Goal: Information Seeking & Learning: Learn about a topic

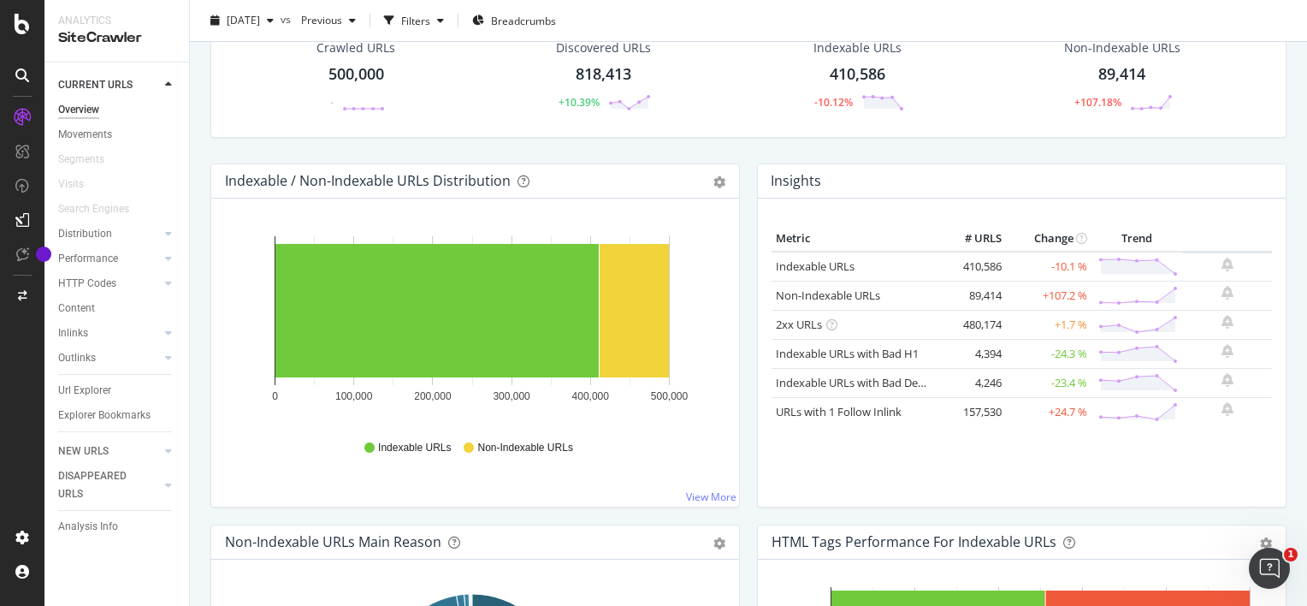
scroll to position [94, 0]
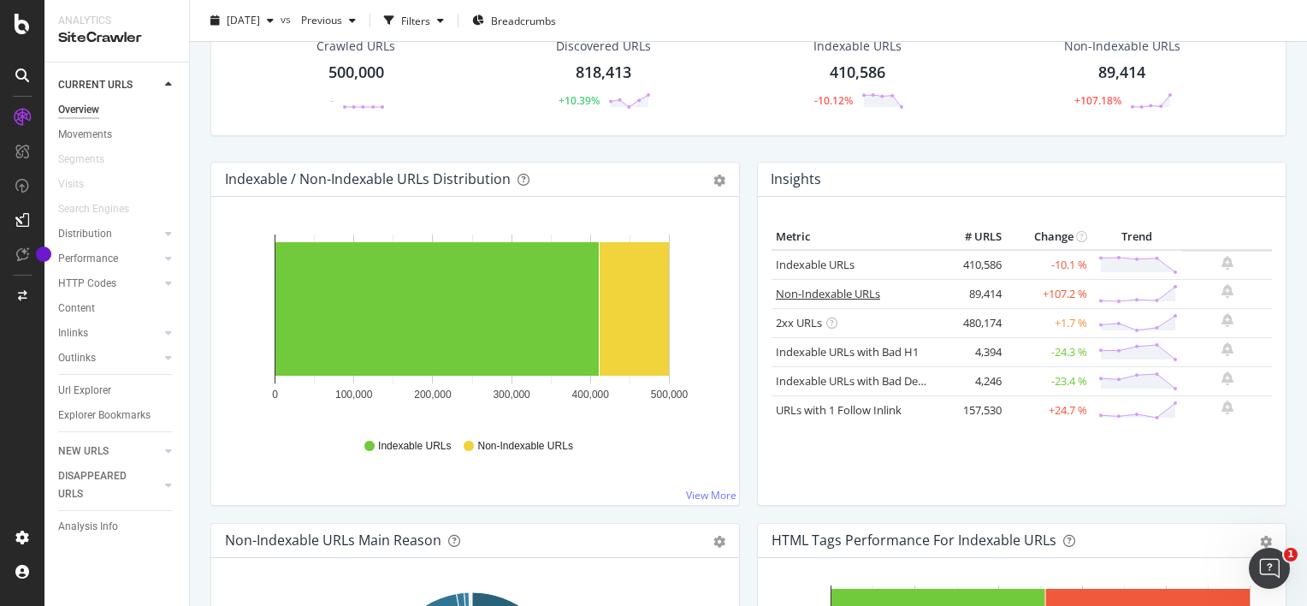
click at [851, 293] on link "Non-Indexable URLs" at bounding box center [828, 293] width 104 height 15
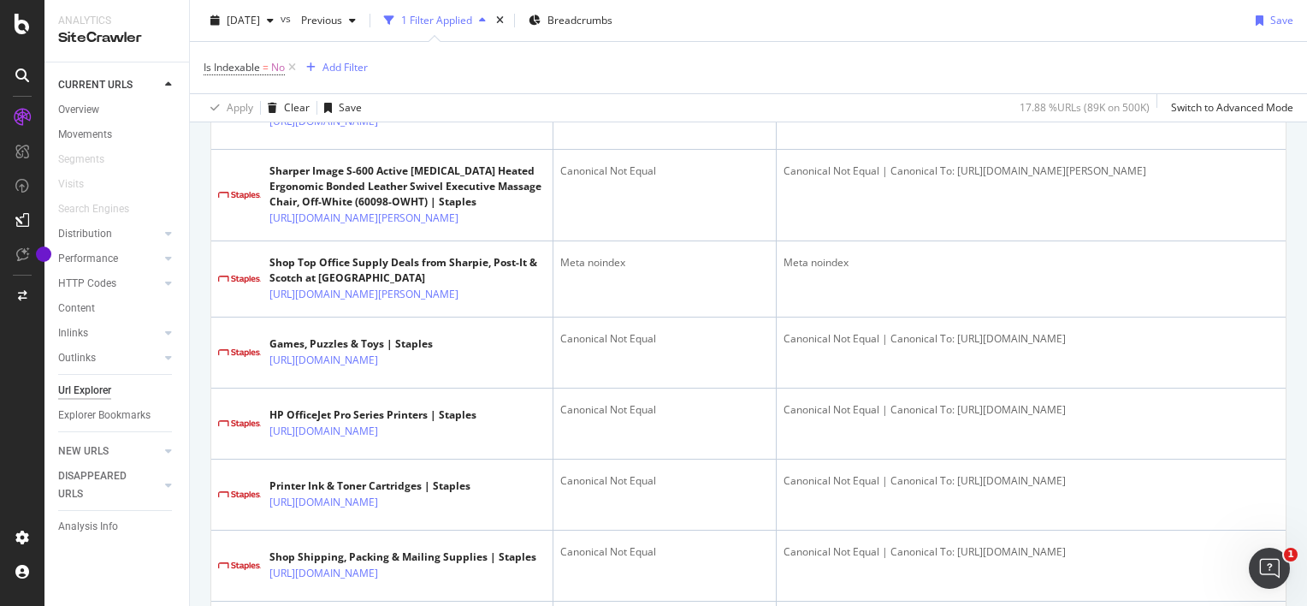
scroll to position [2493, 0]
